Goal: Task Accomplishment & Management: Use online tool/utility

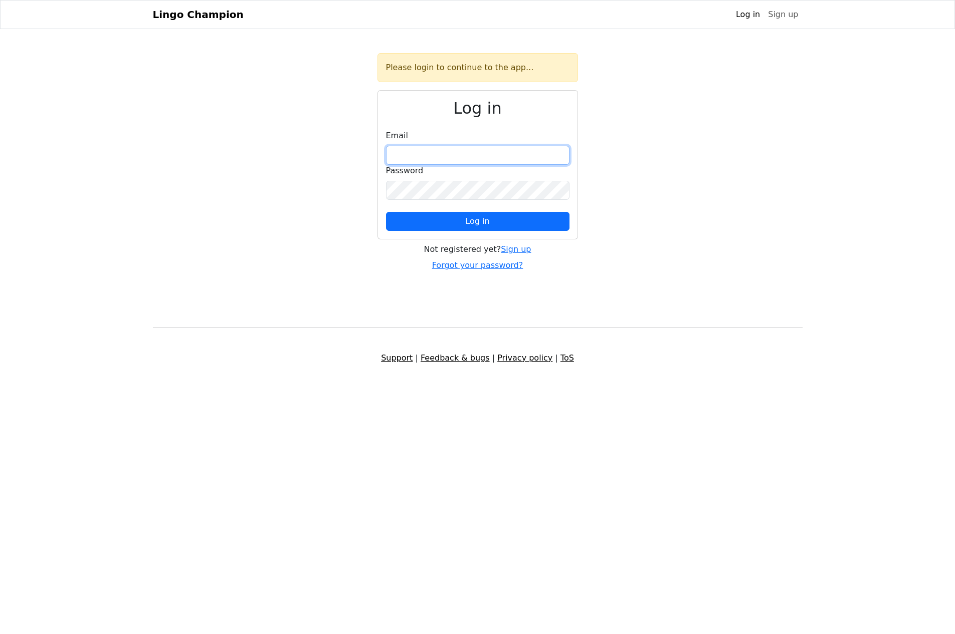
click at [504, 155] on input "email" at bounding box center [477, 155] width 183 height 19
type input "**********"
click at [386, 212] on button "Log in" at bounding box center [477, 221] width 183 height 19
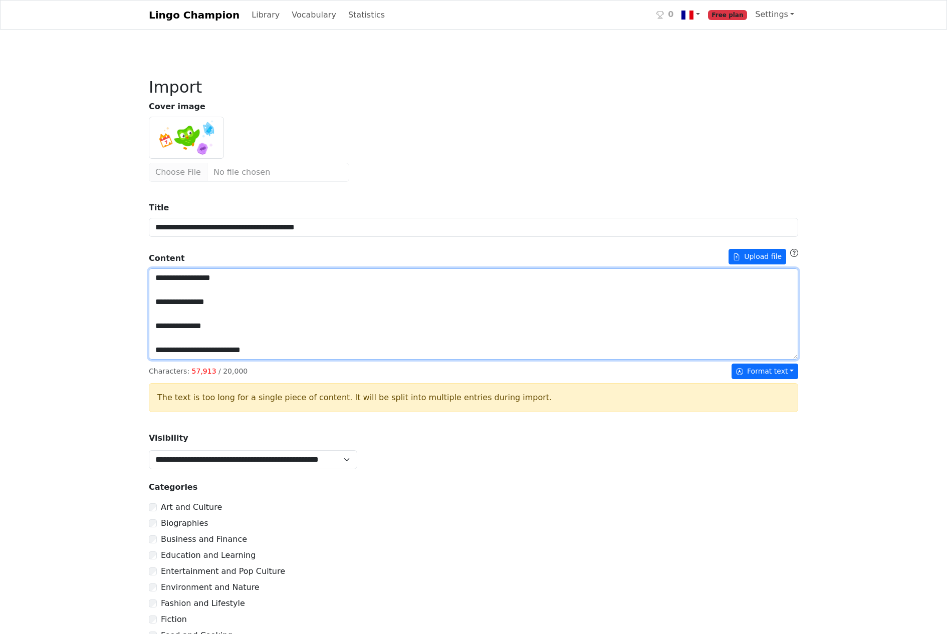
drag, startPoint x: 263, startPoint y: 353, endPoint x: 150, endPoint y: 271, distance: 139.5
click at [150, 271] on textarea "Title" at bounding box center [474, 314] width 650 height 91
click at [367, 296] on textarea "Title" at bounding box center [474, 314] width 650 height 91
click at [352, 308] on textarea "Title" at bounding box center [474, 314] width 650 height 91
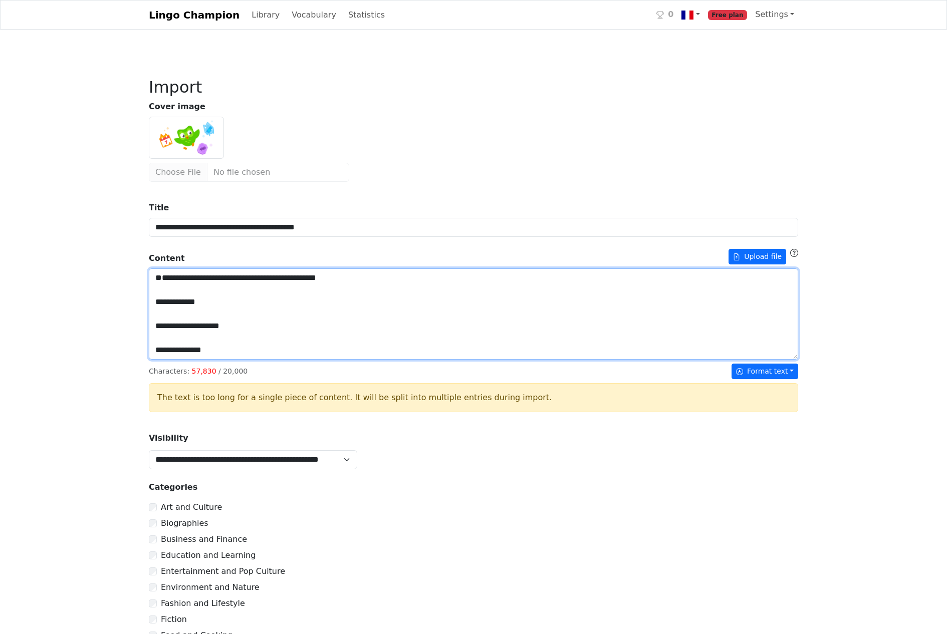
drag, startPoint x: 347, startPoint y: 305, endPoint x: 146, endPoint y: 273, distance: 204.0
click at [146, 273] on div "**********" at bounding box center [474, 446] width 662 height 785
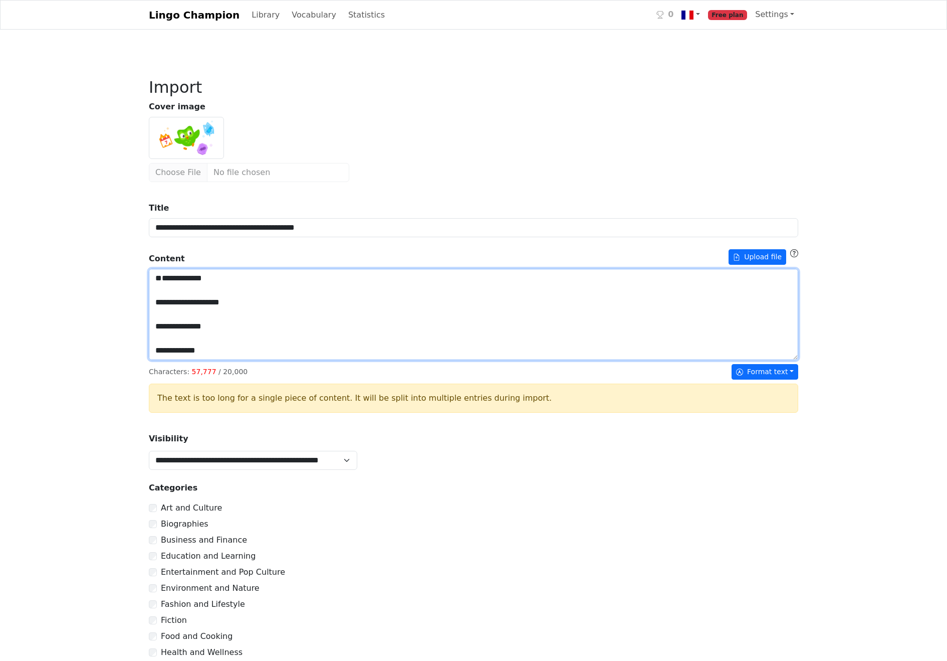
drag, startPoint x: 223, startPoint y: 318, endPoint x: 155, endPoint y: 269, distance: 83.9
click at [155, 269] on div "**********" at bounding box center [474, 482] width 650 height 576
type textarea "**********"
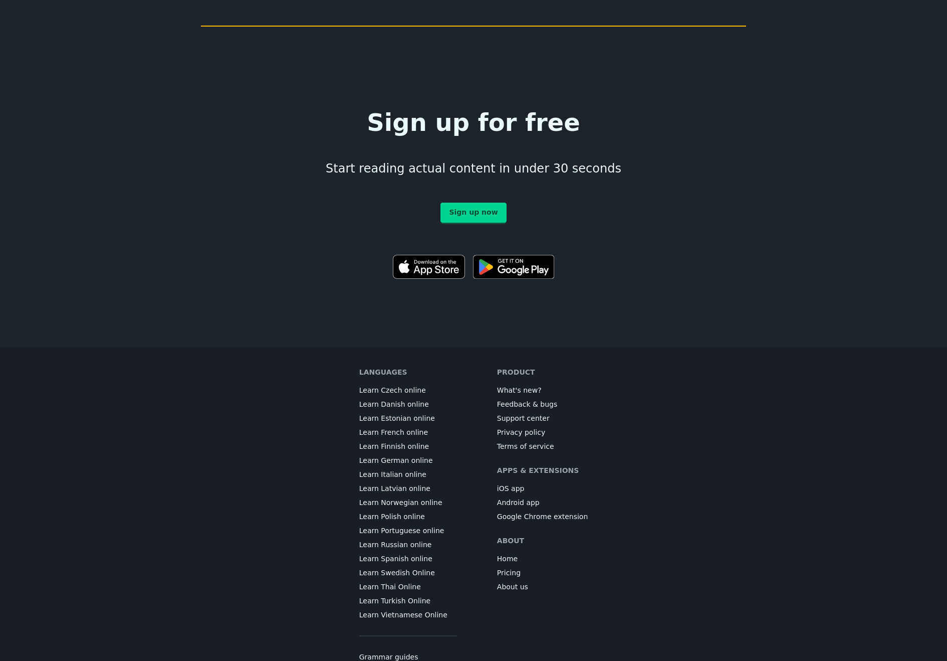
scroll to position [5606, 0]
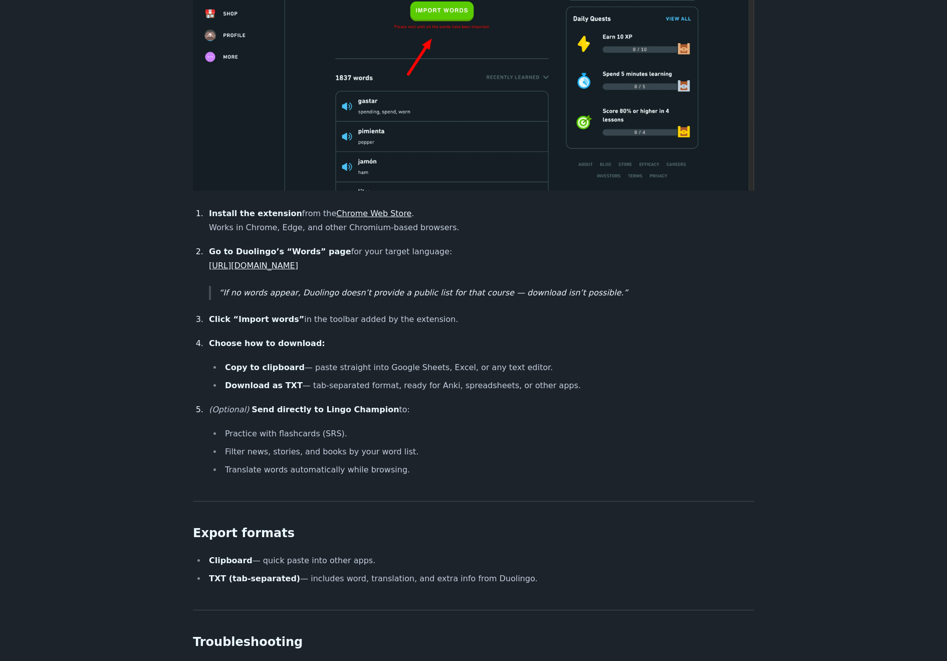
scroll to position [601, 0]
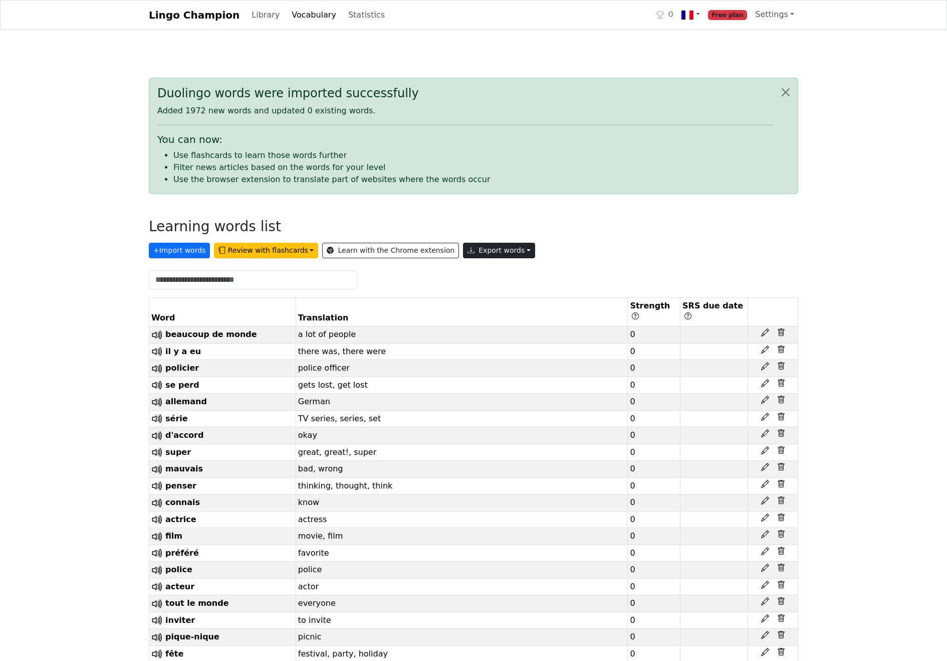
click at [477, 246] on button "Export words" at bounding box center [499, 251] width 72 height 16
click at [481, 290] on link "Tab-separated TXT file" at bounding box center [522, 288] width 117 height 16
click at [296, 251] on button "Review with flashcards" at bounding box center [266, 251] width 104 height 16
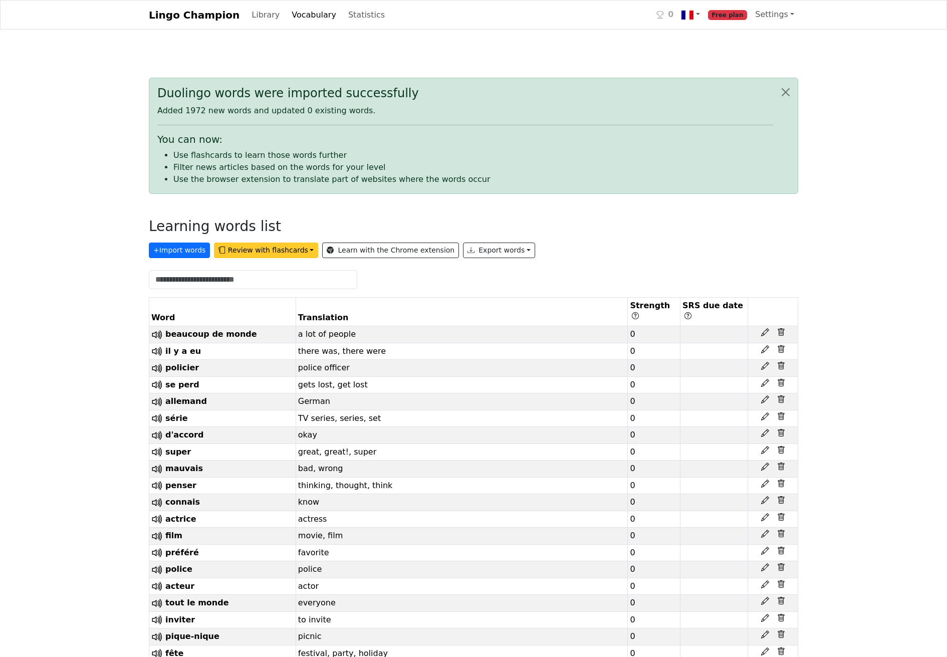
click at [296, 253] on button "Review with flashcards" at bounding box center [266, 251] width 104 height 16
click at [271, 271] on strong "General flashcards (lowest strength first)" at bounding box center [316, 272] width 187 height 10
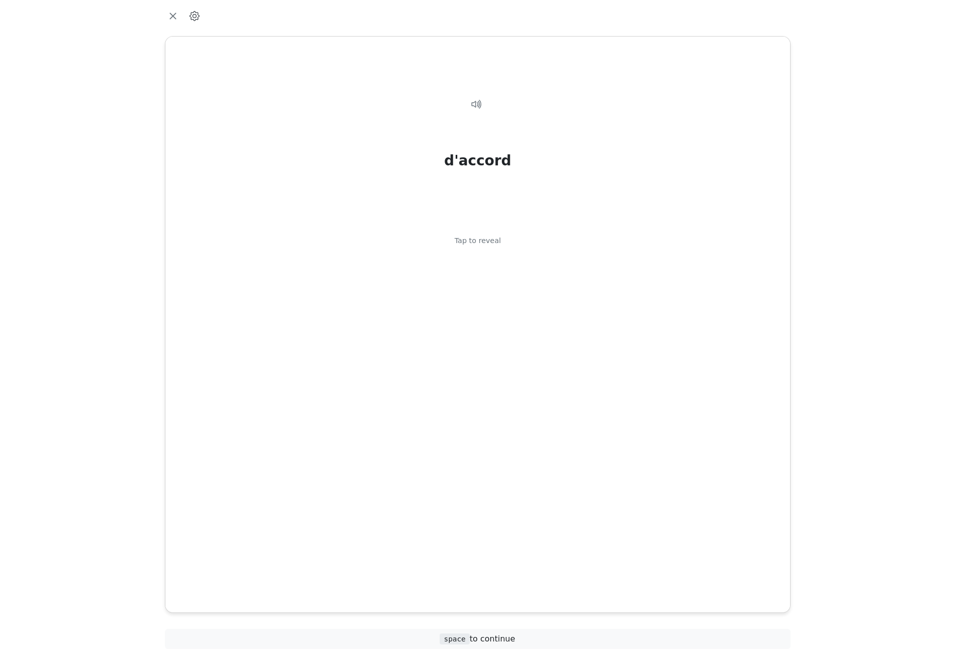
click at [195, 14] on icon "button" at bounding box center [194, 16] width 10 height 10
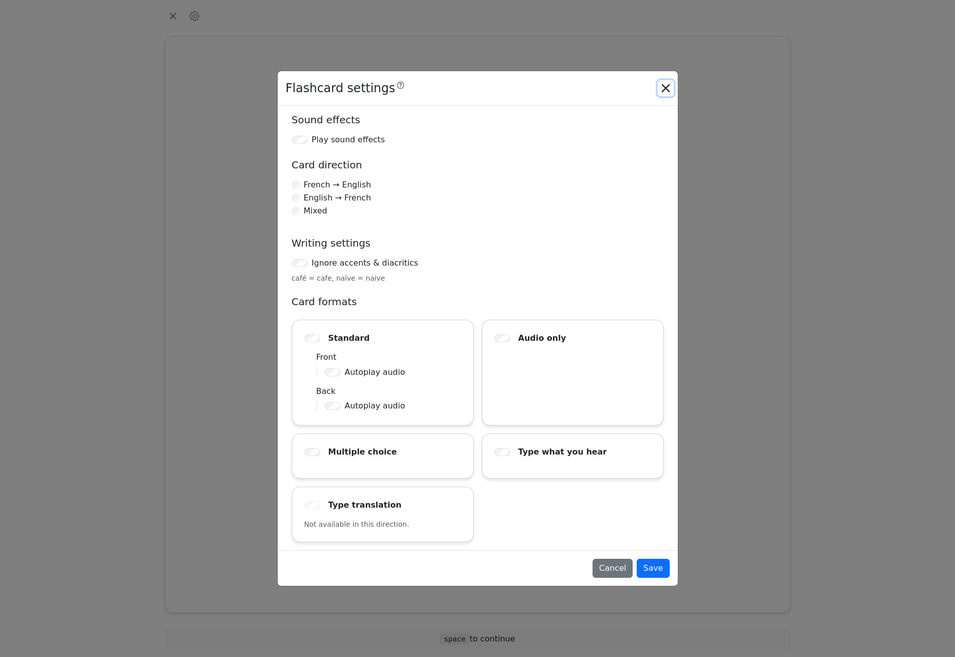
click at [660, 92] on button "Close" at bounding box center [666, 88] width 16 height 16
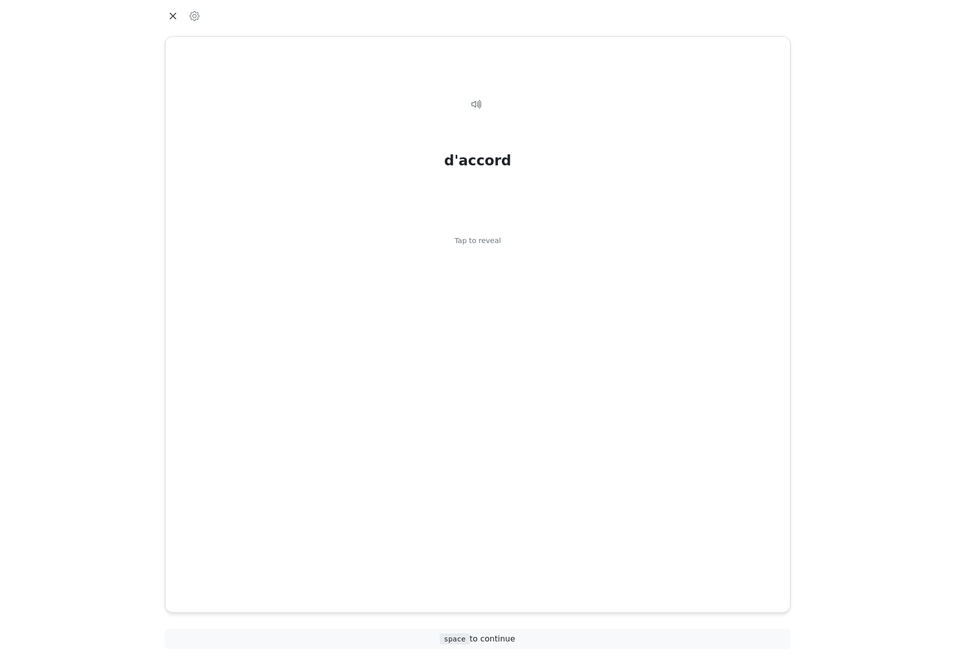
click at [173, 16] on icon "button" at bounding box center [172, 16] width 7 height 7
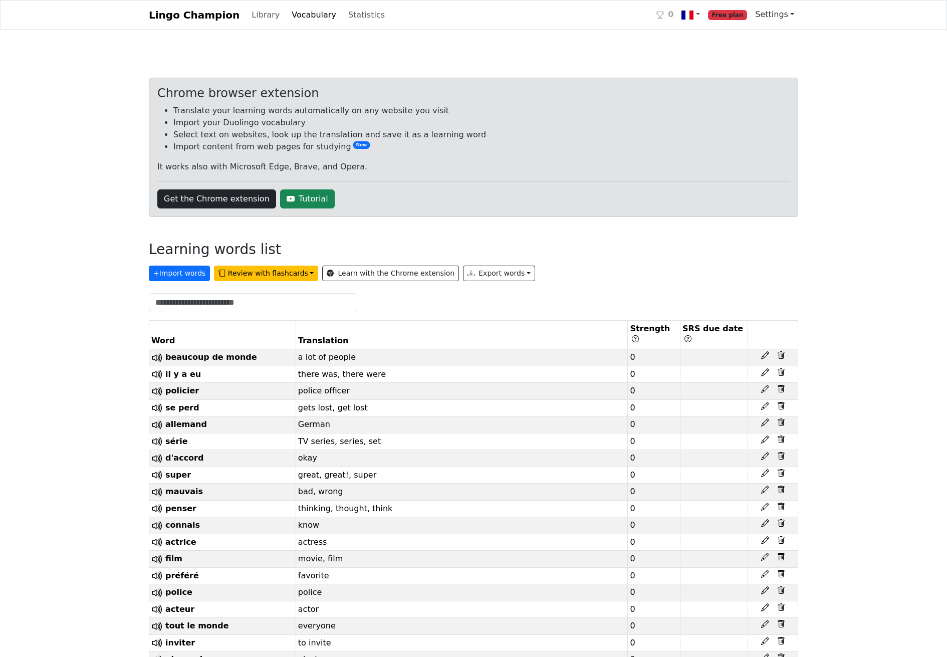
click at [777, 16] on span "Settings" at bounding box center [771, 15] width 33 height 10
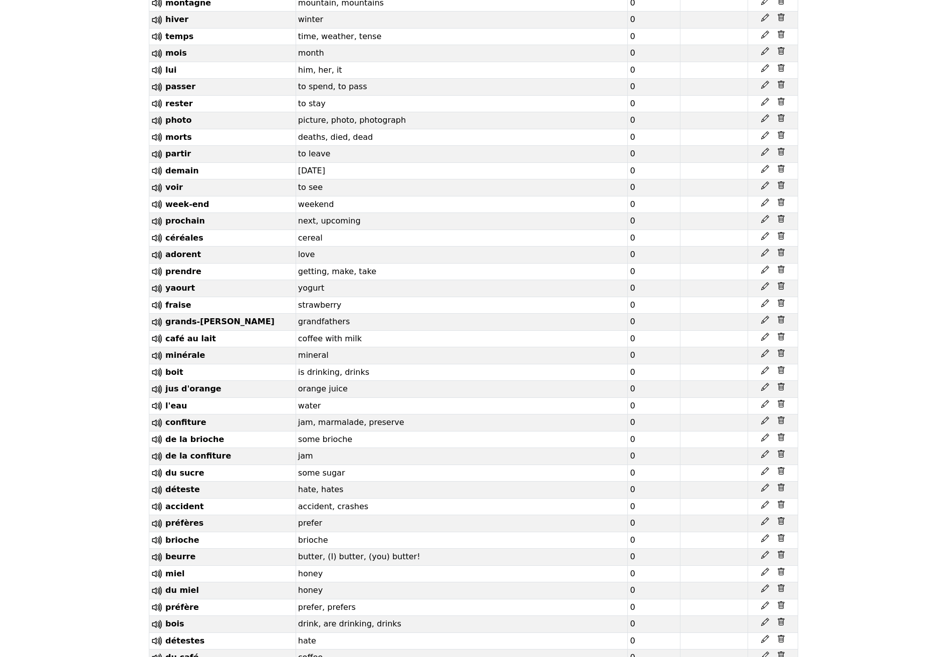
scroll to position [6515, 0]
